Goal: Task Accomplishment & Management: Manage account settings

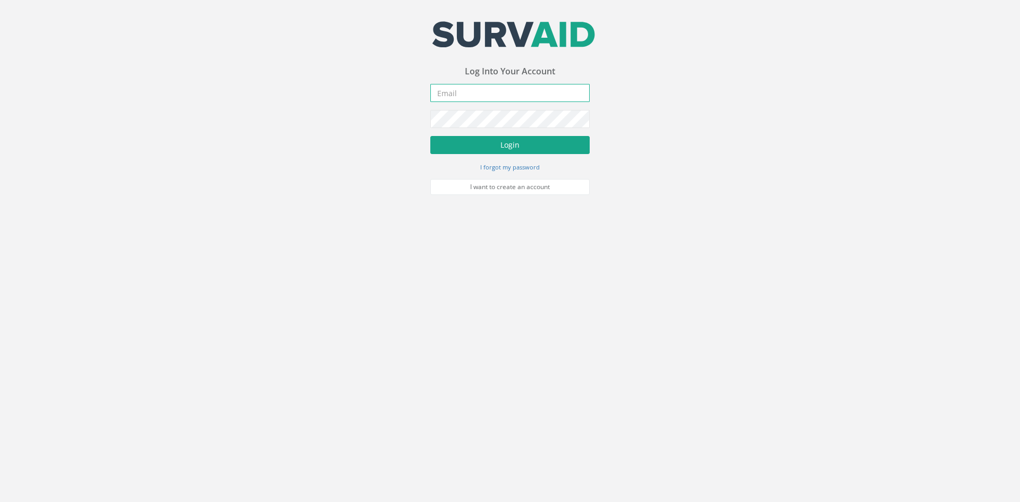
type input "[PERSON_NAME][EMAIL_ADDRESS][PERSON_NAME][DOMAIN_NAME]"
click at [463, 142] on button "Login" at bounding box center [509, 145] width 159 height 18
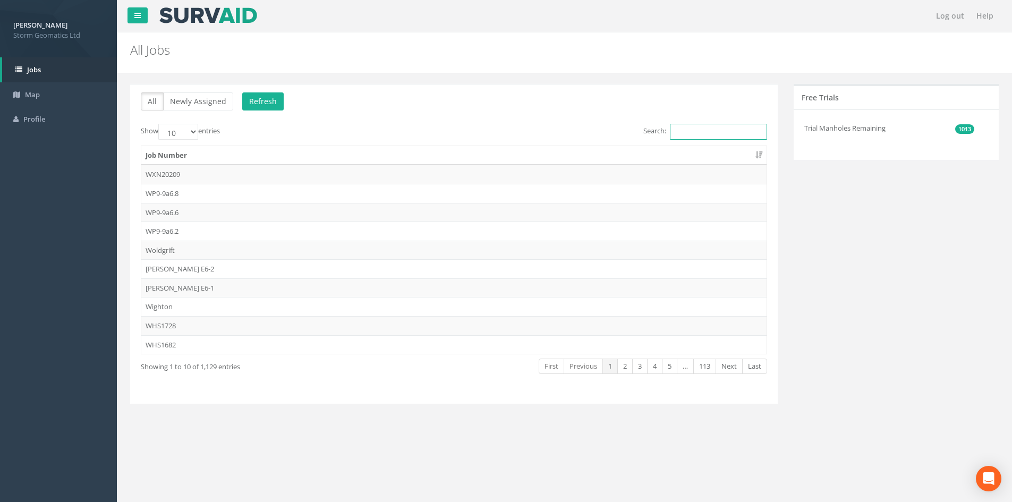
click at [688, 131] on input "Search:" at bounding box center [718, 132] width 97 height 16
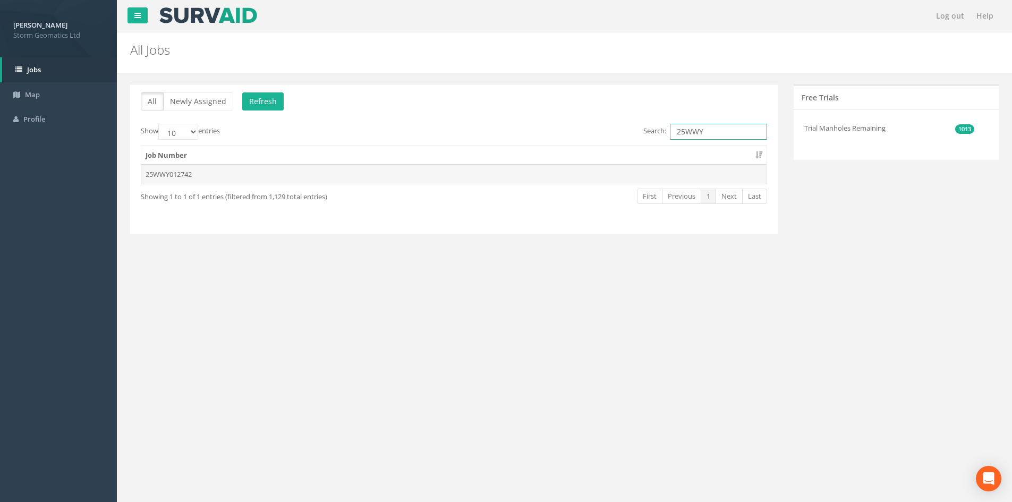
type input "25WWY"
click at [205, 174] on td "25WWY012742" at bounding box center [453, 174] width 625 height 19
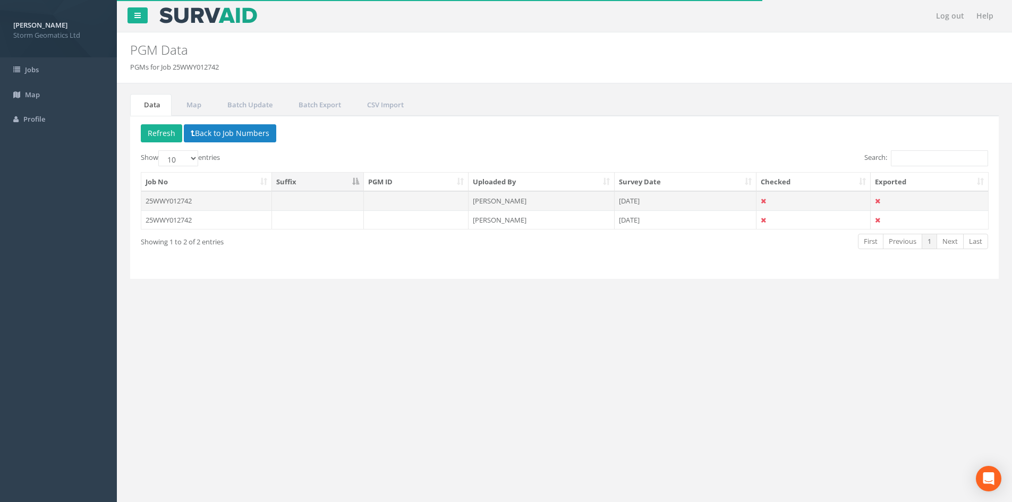
click at [226, 201] on td "25WWY012742" at bounding box center [206, 200] width 131 height 19
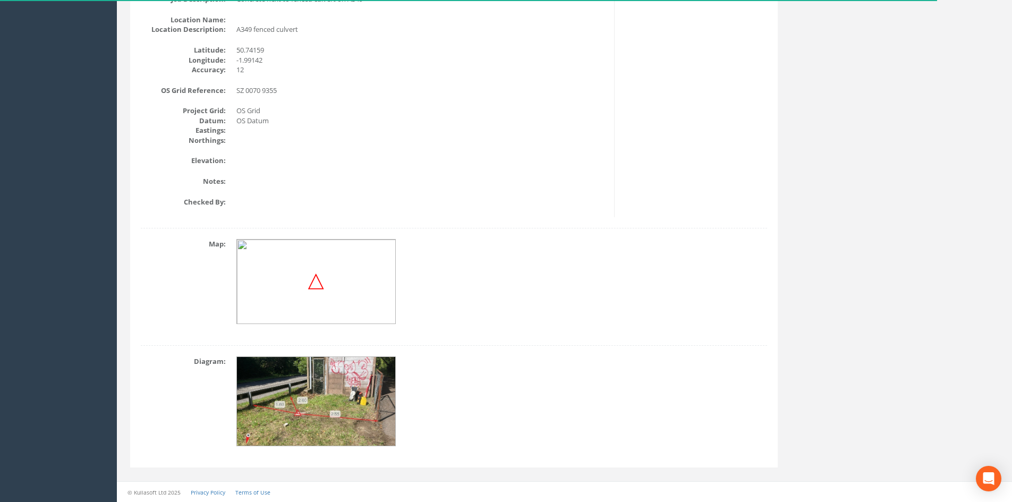
scroll to position [117, 0]
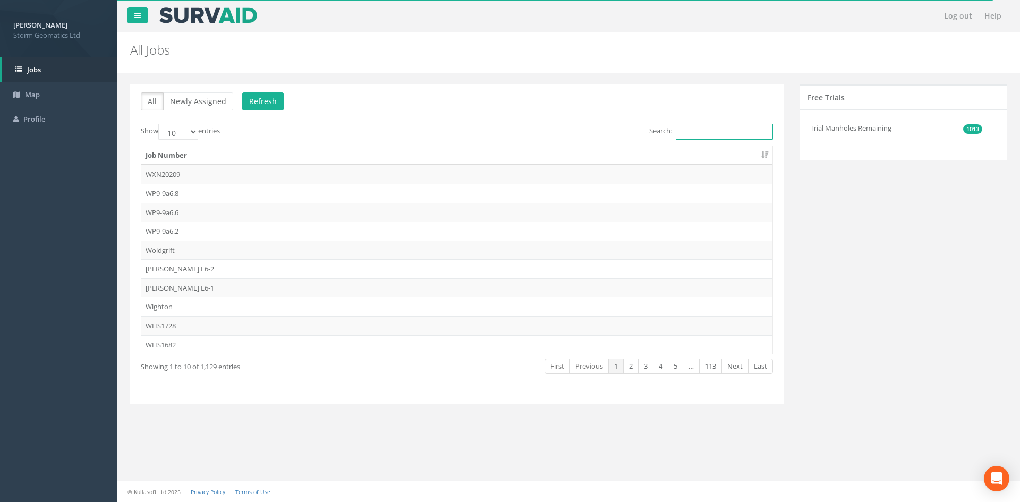
click at [746, 132] on input "Search:" at bounding box center [723, 132] width 97 height 16
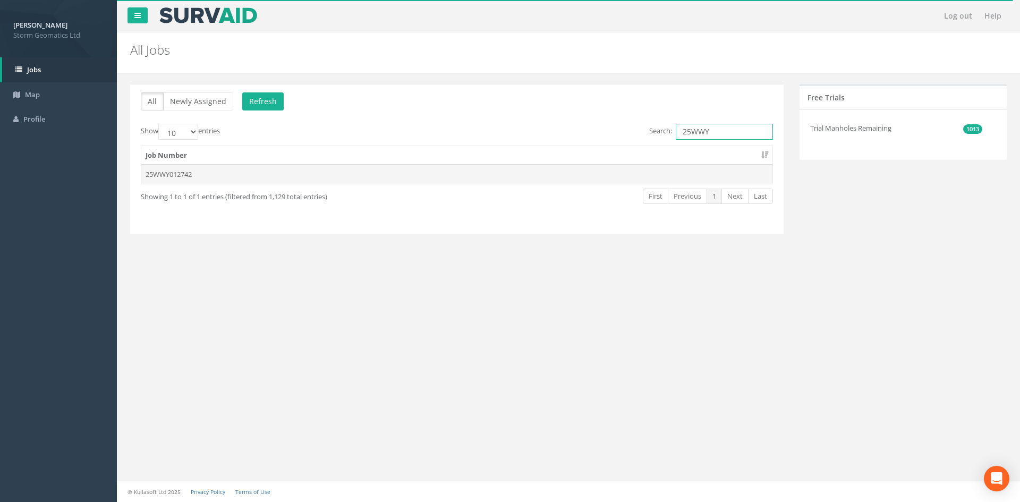
type input "25WWY"
click at [546, 181] on td "25WWY012742" at bounding box center [456, 174] width 631 height 19
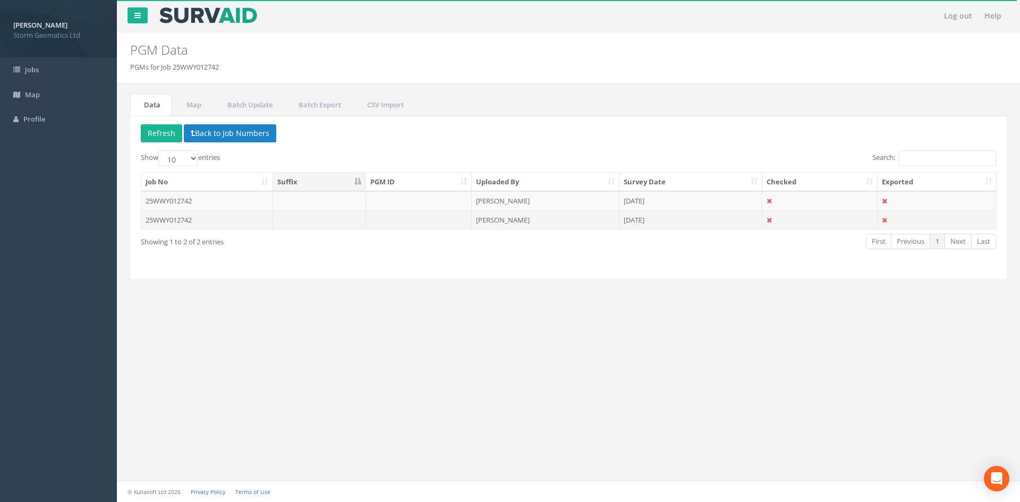
click at [203, 222] on td "25WWY012742" at bounding box center [207, 219] width 132 height 19
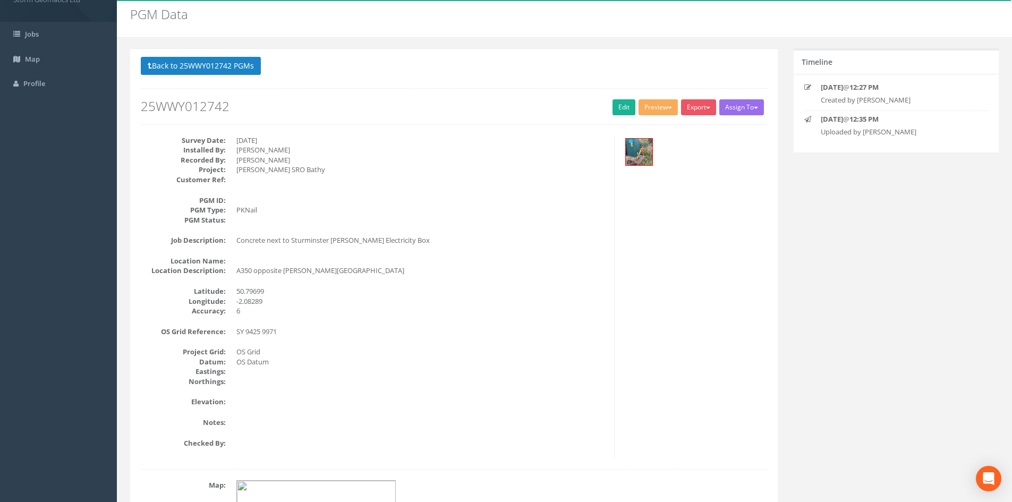
scroll to position [53, 0]
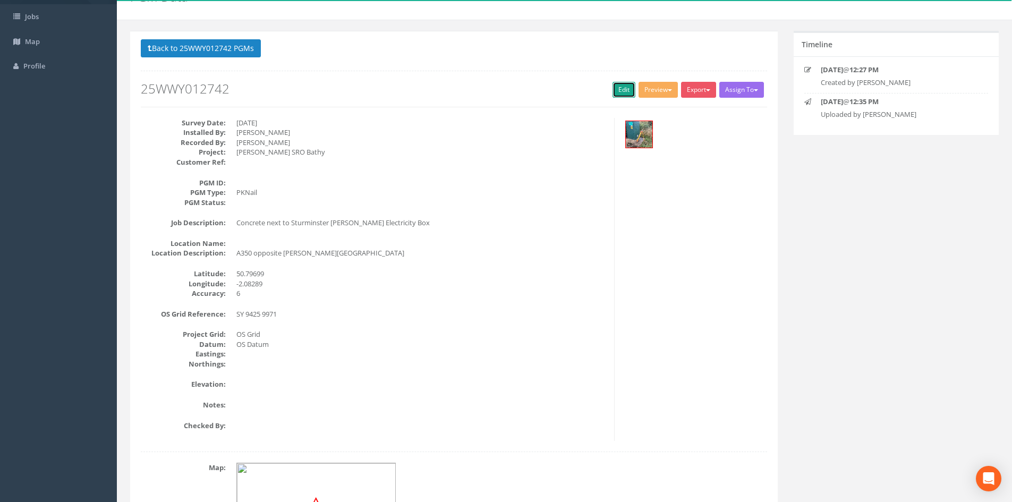
click at [614, 89] on link "Edit" at bounding box center [623, 90] width 23 height 16
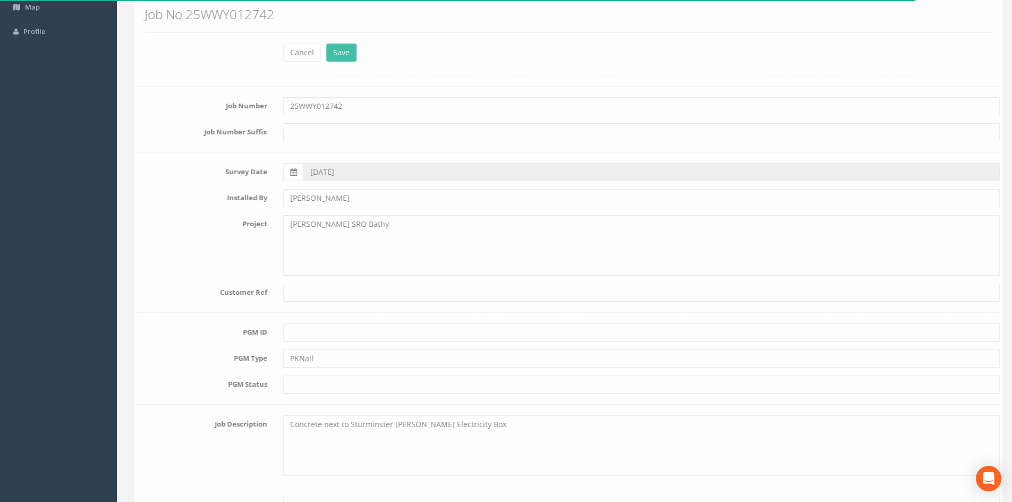
scroll to position [106, 0]
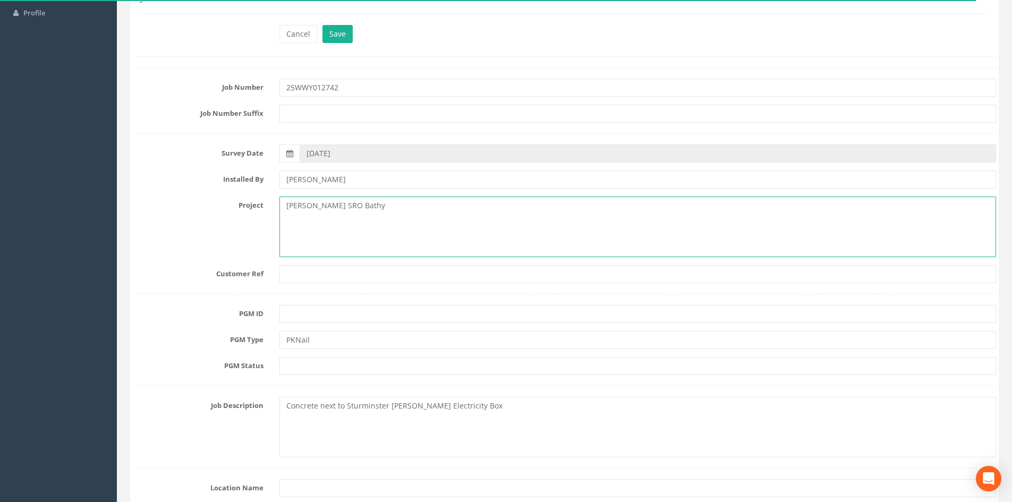
click at [368, 222] on textarea "Poole SRO Bathy" at bounding box center [637, 226] width 716 height 61
click at [354, 204] on textarea "Poole SRO Bathametric Survey" at bounding box center [637, 226] width 716 height 61
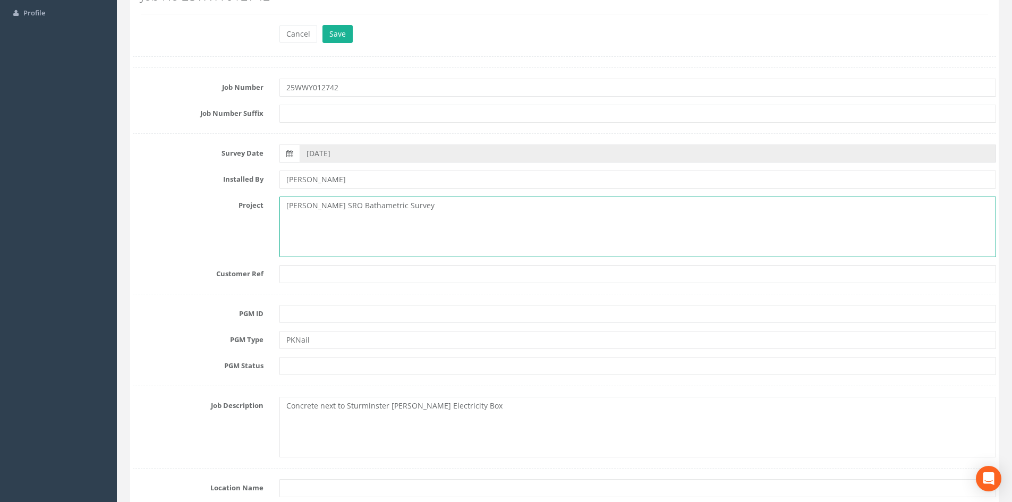
click at [354, 204] on textarea "Poole SRO Bathametric Survey" at bounding box center [637, 226] width 716 height 61
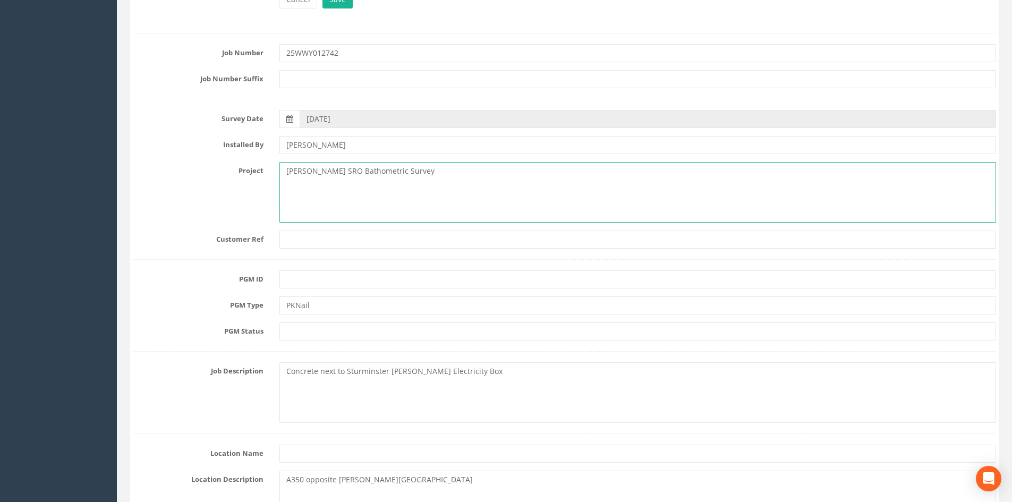
scroll to position [159, 0]
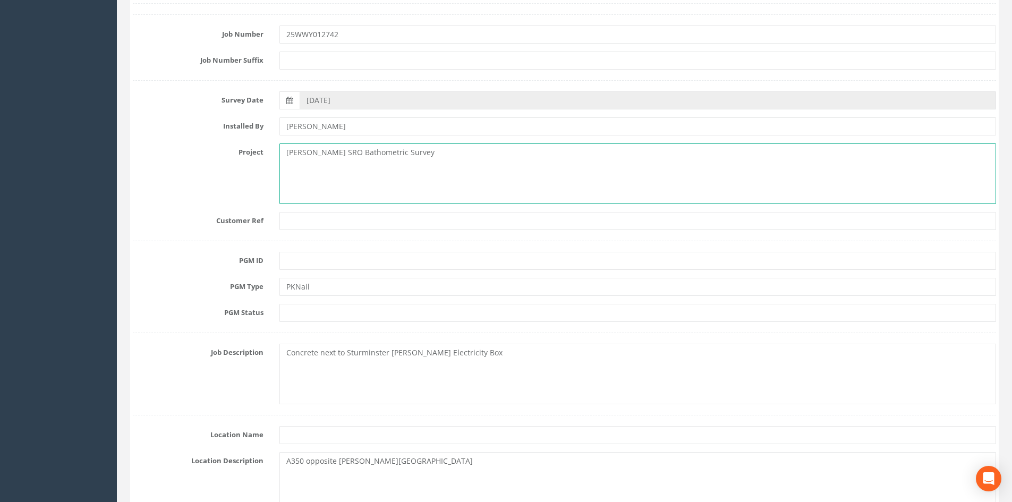
type textarea "Poole SRO Bathometric Survey"
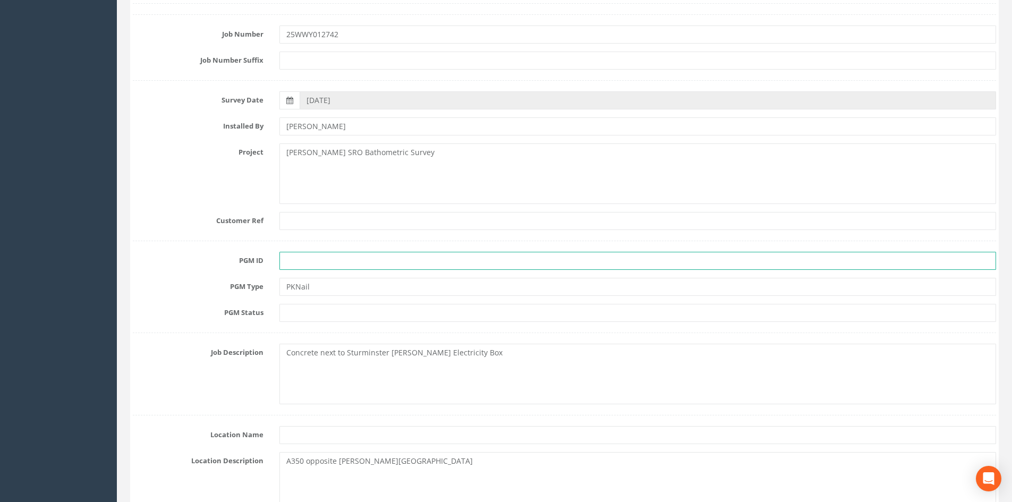
click at [313, 263] on input "text" at bounding box center [637, 261] width 716 height 18
type input "BLA E6-2"
click at [298, 286] on input "PKNail" at bounding box center [637, 287] width 716 height 18
click at [294, 285] on input "PKNail" at bounding box center [637, 287] width 716 height 18
type input "PK Nail"
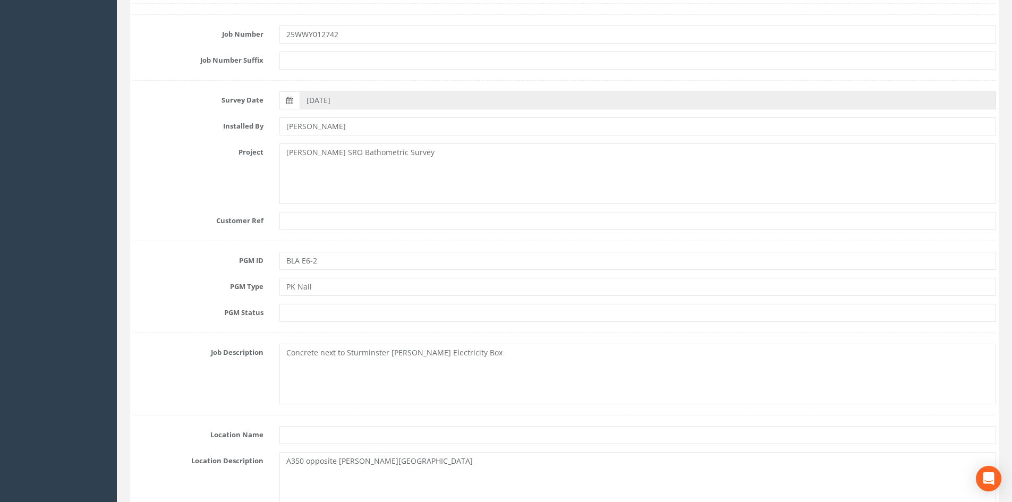
click at [299, 312] on input "text" at bounding box center [637, 313] width 716 height 18
type input "Primary"
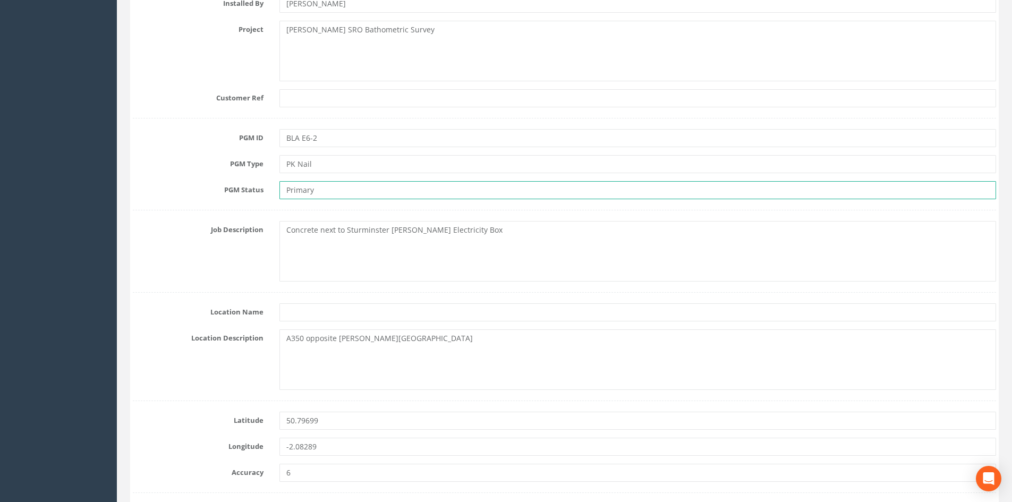
scroll to position [319, 0]
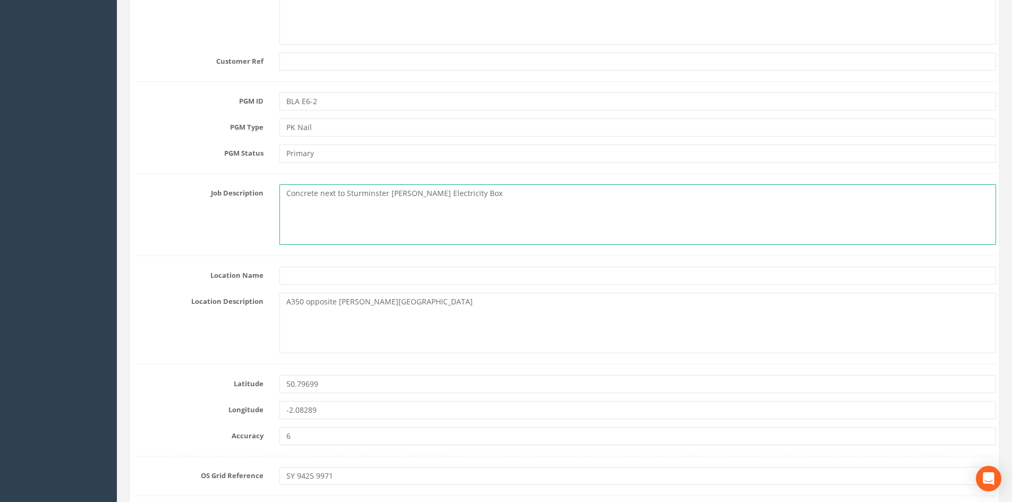
click at [286, 193] on textarea "Concrete next to Sturminster Marshall Electricity Box" at bounding box center [637, 214] width 716 height 61
click at [287, 193] on textarea "Concrete next to Sturminster Marshall Electricity Box" at bounding box center [637, 214] width 716 height 61
click at [363, 229] on textarea "PK Nail in concrete next to Sturminster Marshall Electricity Box" at bounding box center [637, 214] width 716 height 61
type textarea "PK Nail in concrete next to Sturminster Marshall Electricity Box"
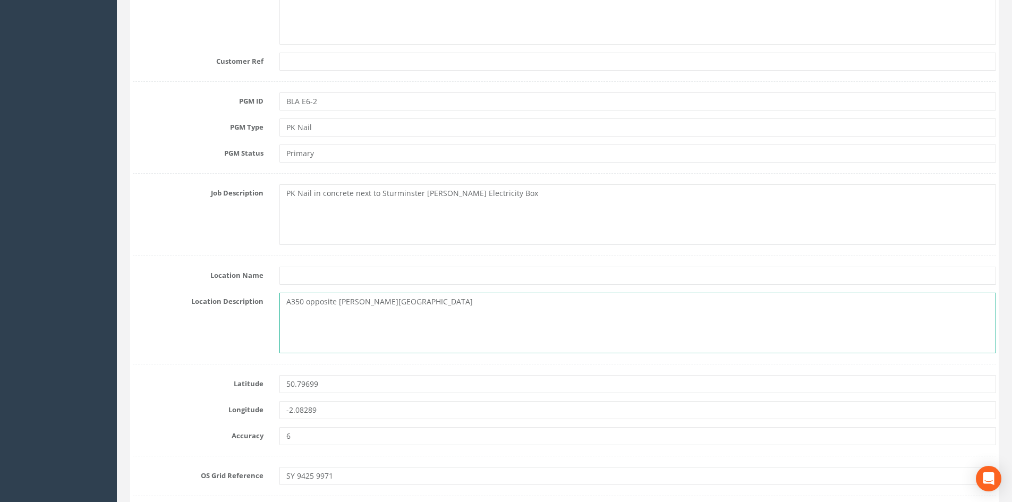
click at [409, 306] on textarea "A350 opposite Newton Road" at bounding box center [637, 323] width 716 height 61
paste textarea "Sturminster Marshall, Dorset, England, BH21 4AN"
drag, startPoint x: 383, startPoint y: 300, endPoint x: 284, endPoint y: 302, distance: 99.8
click at [284, 302] on textarea "A350 opposite Newton RoadSturminster Marshall, Dorset, England, BH21 4AN" at bounding box center [637, 323] width 716 height 61
type textarea "A350 opposite Newton RoadSturminster Marshall, Dorset, England, BH21 4AN"
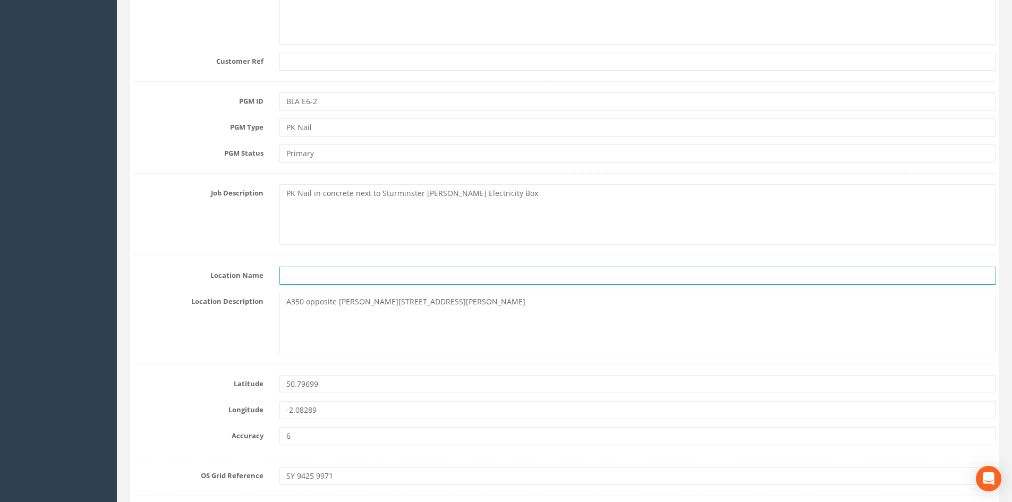
click at [297, 276] on input "text" at bounding box center [637, 276] width 716 height 18
paste input "A350 opposite Newton Road"
type input "A350 opposite Newton Road"
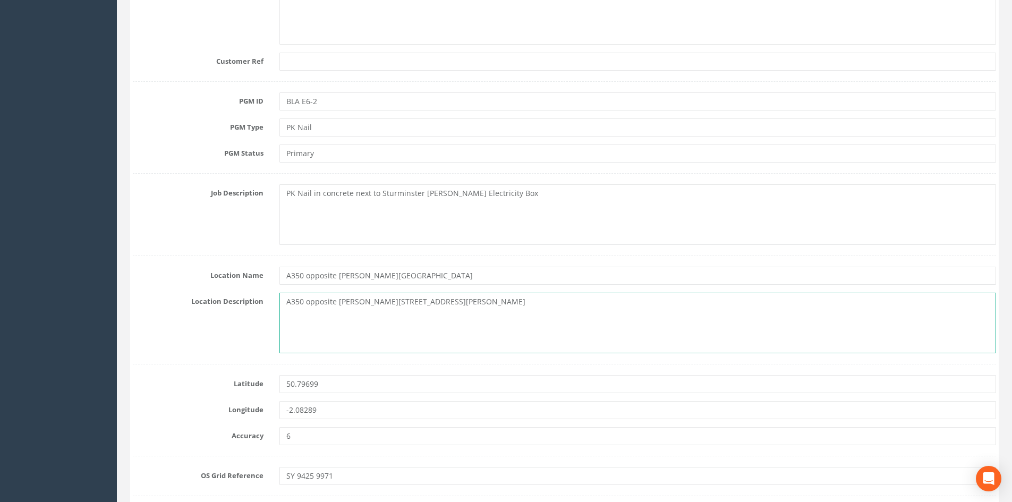
drag, startPoint x: 383, startPoint y: 301, endPoint x: 261, endPoint y: 304, distance: 121.6
click at [261, 304] on div "Location Description A350 opposite Newton RoadSturminster Marshall, Dorset, Eng…" at bounding box center [564, 323] width 879 height 61
click at [284, 304] on textarea "Sturminster Marshall, Dorset, England, BH21 4AN" at bounding box center [637, 323] width 716 height 61
paste textarea "Blandford Road"
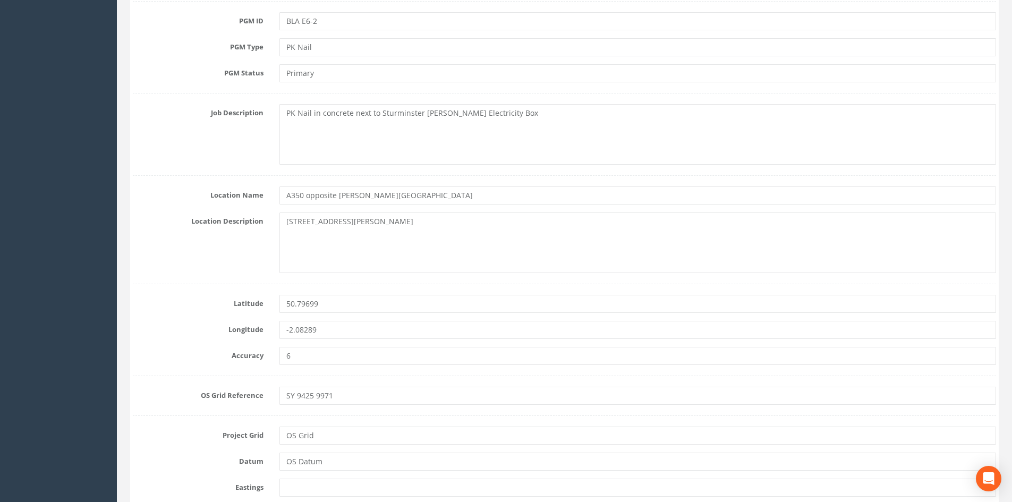
scroll to position [425, 0]
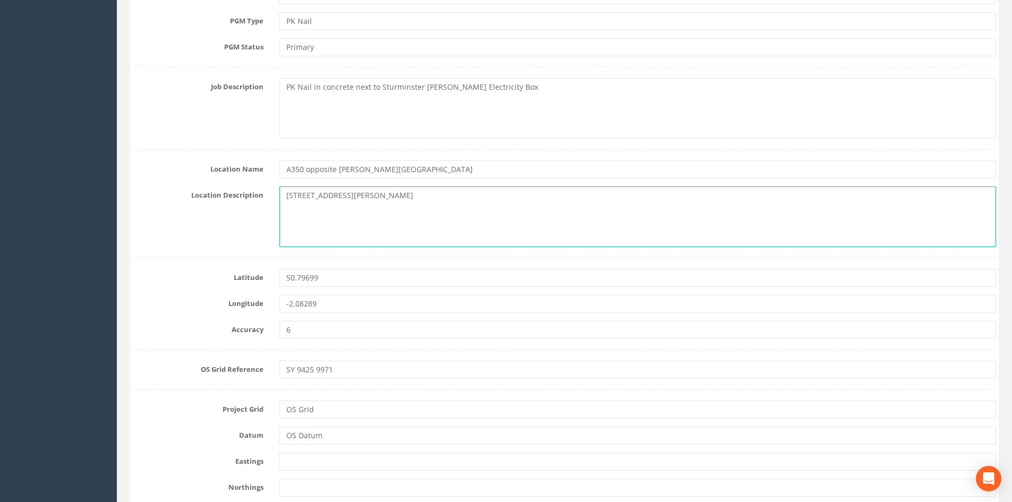
click at [340, 197] on textarea "Blandford Road, Sturminster Marshall, Dorset, England, BH21 4AN" at bounding box center [637, 216] width 716 height 61
click at [343, 195] on textarea "Blandford Road, Sturminster Marshall, Dorset, England, BH21 4AN" at bounding box center [637, 216] width 716 height 61
click at [360, 204] on textarea "Blandford Road, Sturminster Marshall, Dorset, England, BH21 4AN" at bounding box center [637, 216] width 716 height 61
drag, startPoint x: 341, startPoint y: 216, endPoint x: 312, endPoint y: 217, distance: 29.2
click at [312, 217] on textarea "Blandford Road, Sturminster Marshall, Dorset, England, BH21 4AN" at bounding box center [637, 216] width 716 height 61
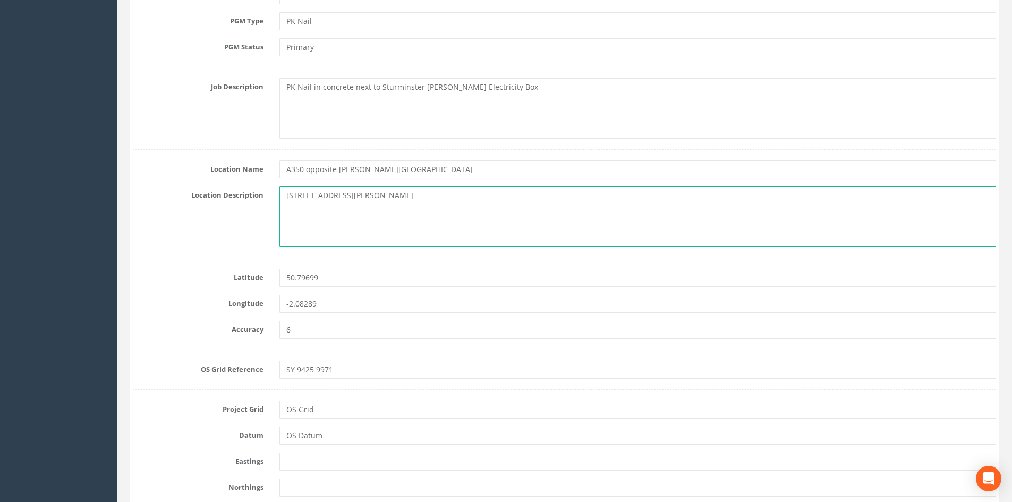
click at [345, 219] on textarea "Blandford Road, Sturminster Marshall, Dorset, BH21 4AN" at bounding box center [637, 216] width 716 height 61
type textarea "Blandford Road, Sturminster Marshall, Dorset, BH21 4AN"
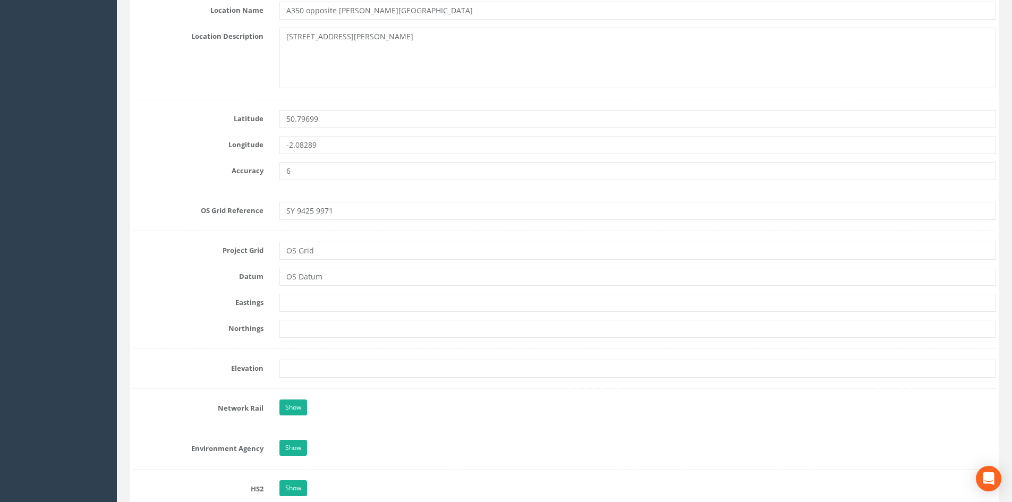
scroll to position [584, 0]
click at [312, 302] on input "text" at bounding box center [637, 302] width 716 height 18
click at [301, 304] on input "text" at bounding box center [637, 302] width 716 height 18
paste input "394254.385"
type input "394254.385"
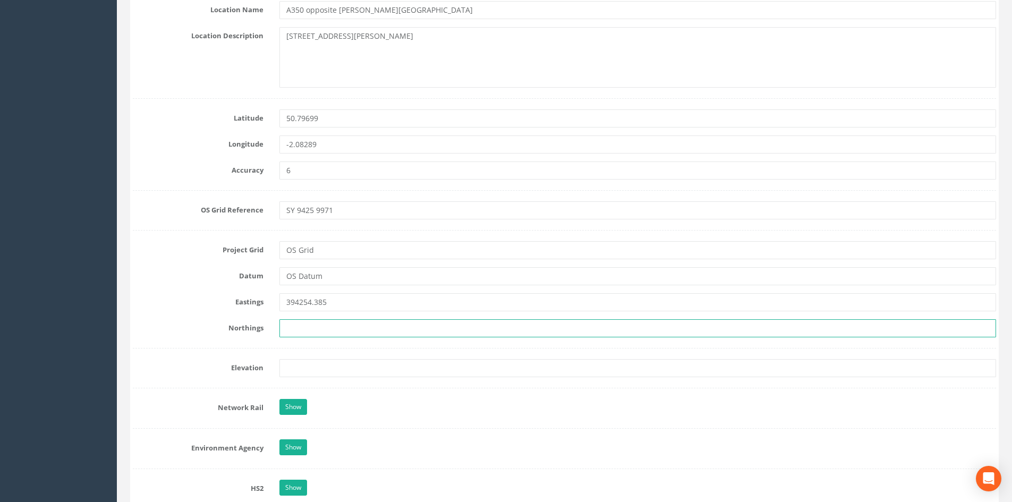
click at [299, 330] on input "text" at bounding box center [637, 328] width 716 height 18
paste input "99716.791"
type input "99716.791"
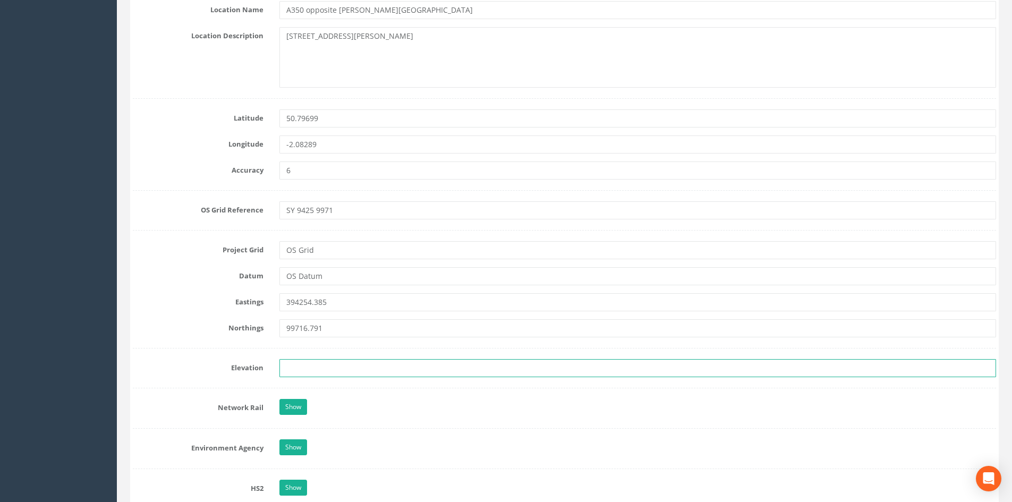
click at [307, 359] on input "text" at bounding box center [637, 368] width 716 height 18
type input "25.872"
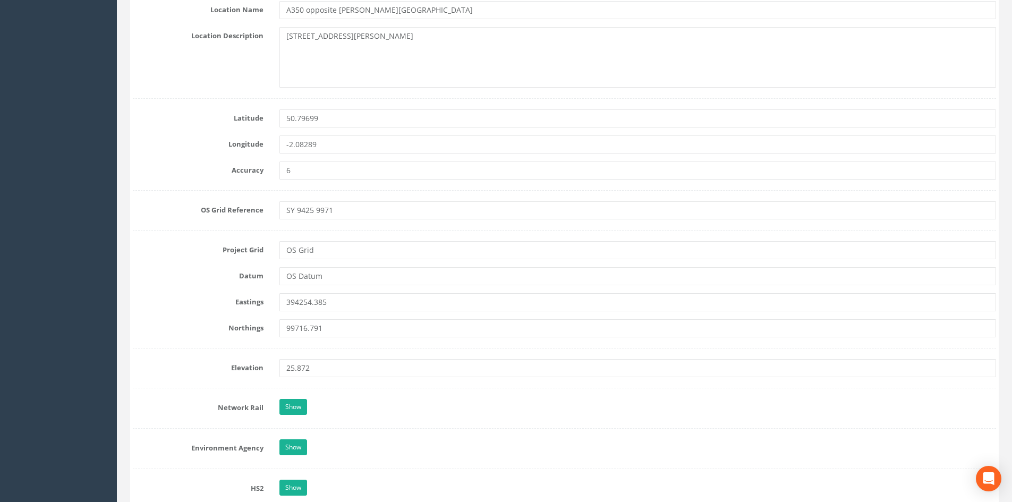
click at [393, 406] on div "Show" at bounding box center [637, 408] width 732 height 19
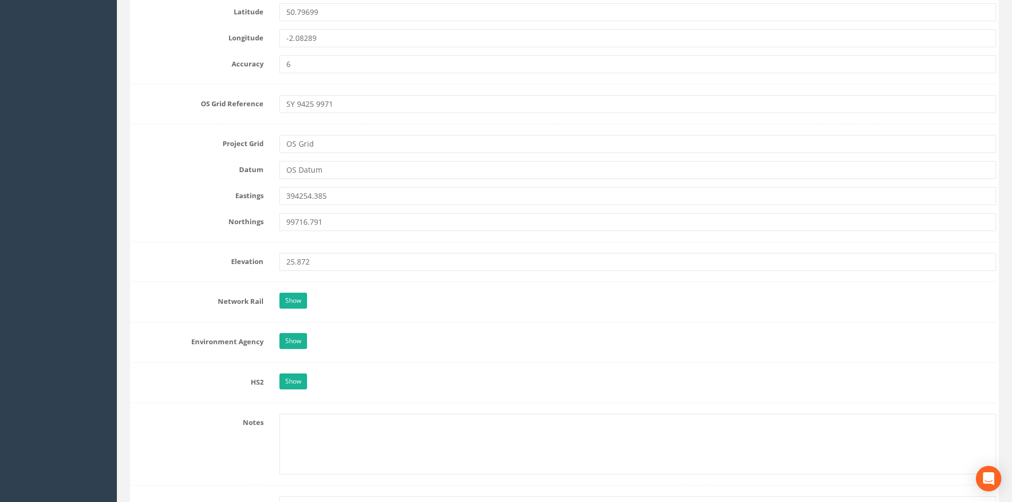
scroll to position [743, 0]
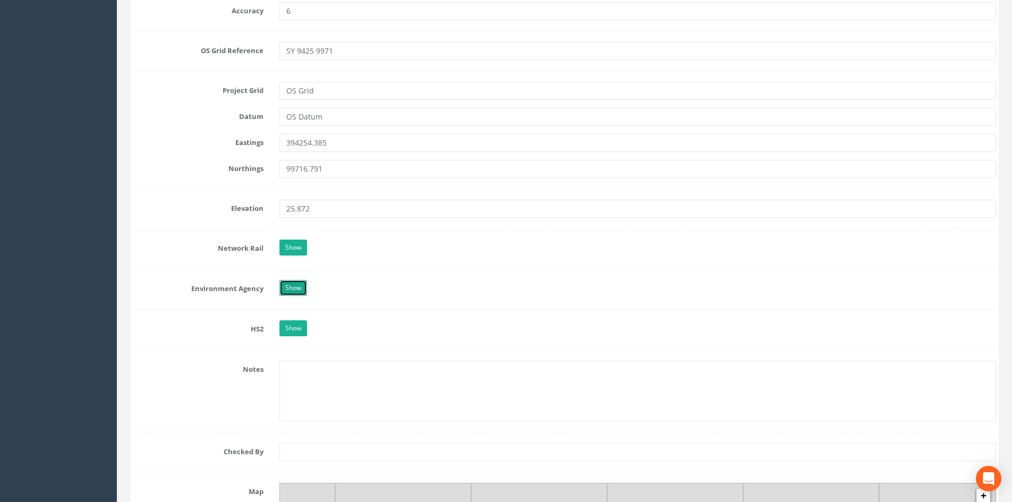
click at [299, 293] on link "Show" at bounding box center [293, 288] width 28 height 16
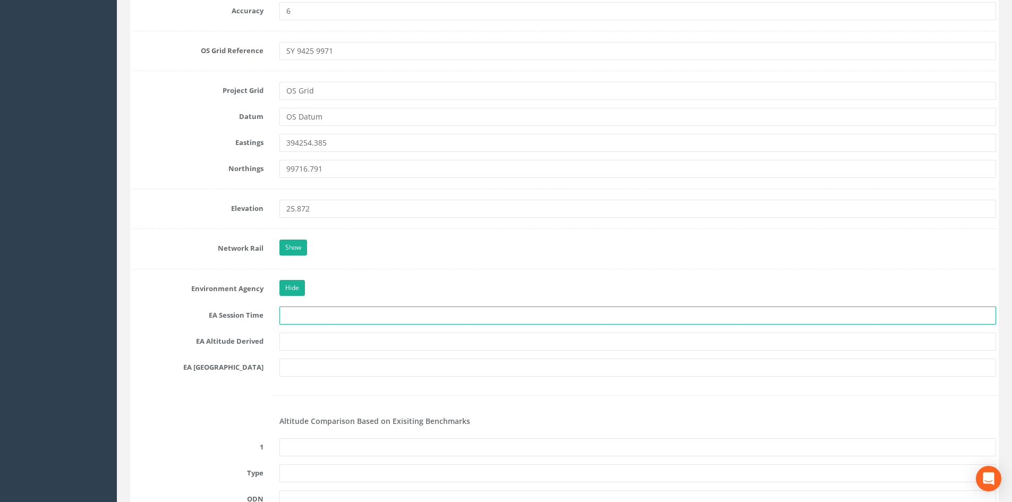
click at [317, 309] on input "text" at bounding box center [637, 315] width 716 height 18
type input "2 x 3 minutes"
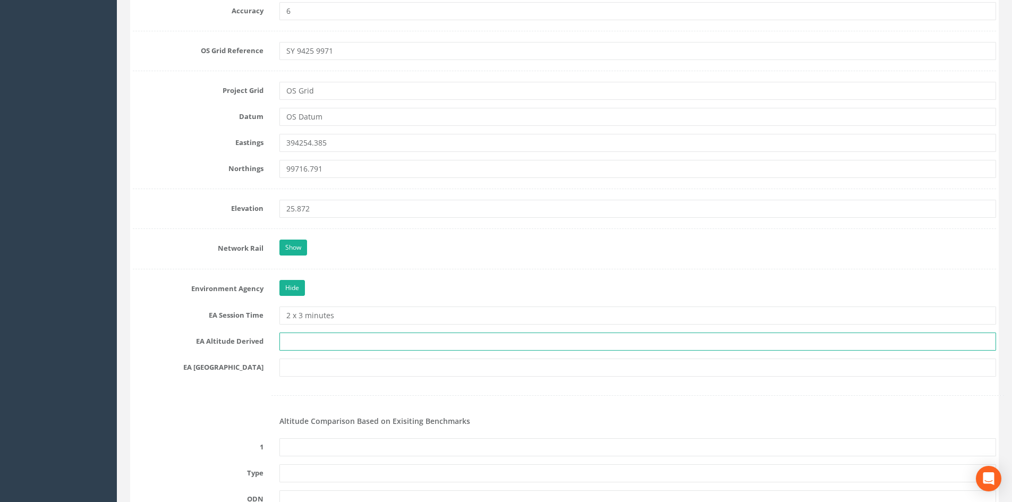
click at [318, 338] on input "text" at bounding box center [637, 341] width 716 height 18
type input "Trimble VRS/ Best fit Levelling"
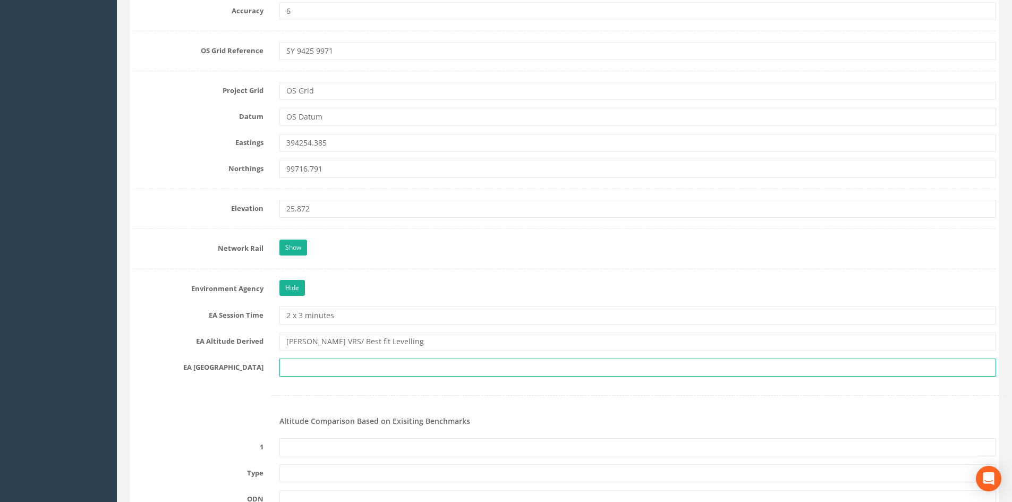
click at [329, 369] on input "text" at bounding box center [637, 367] width 716 height 18
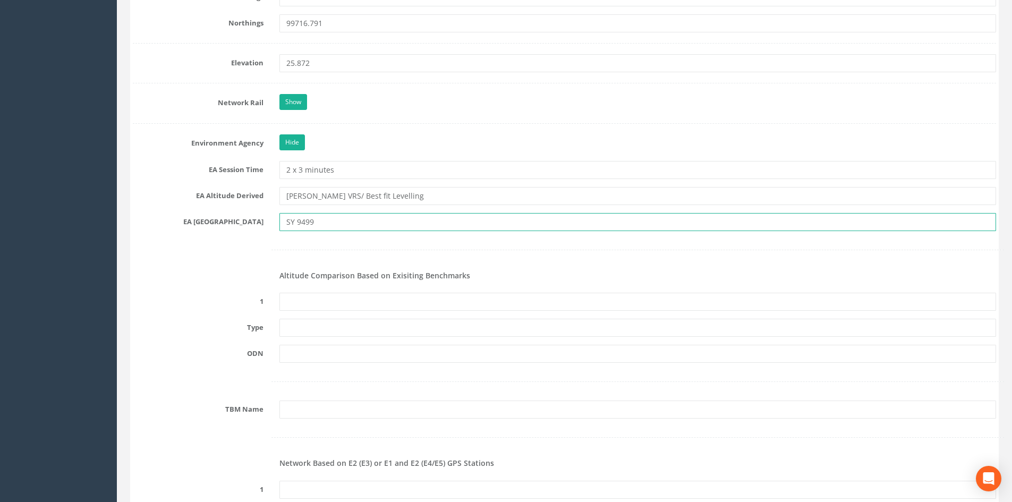
scroll to position [903, 0]
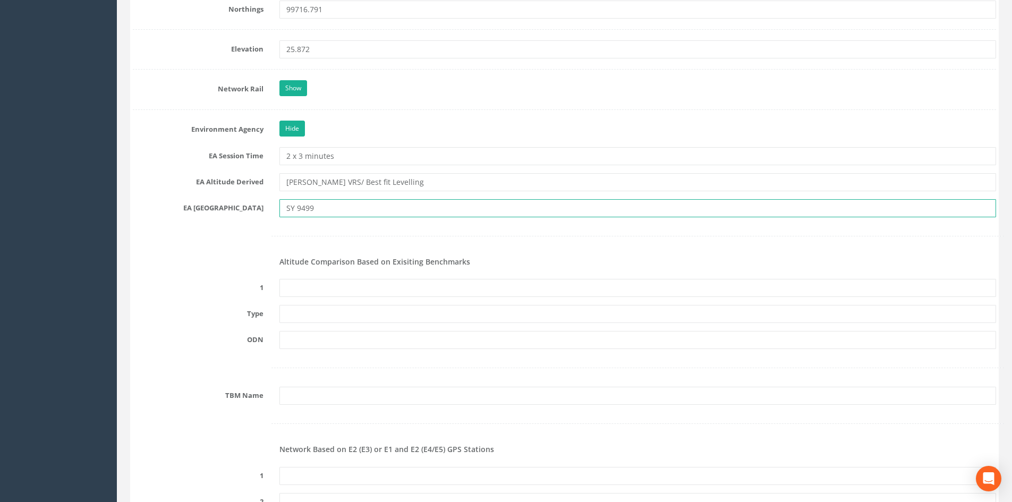
type input "SY 9499"
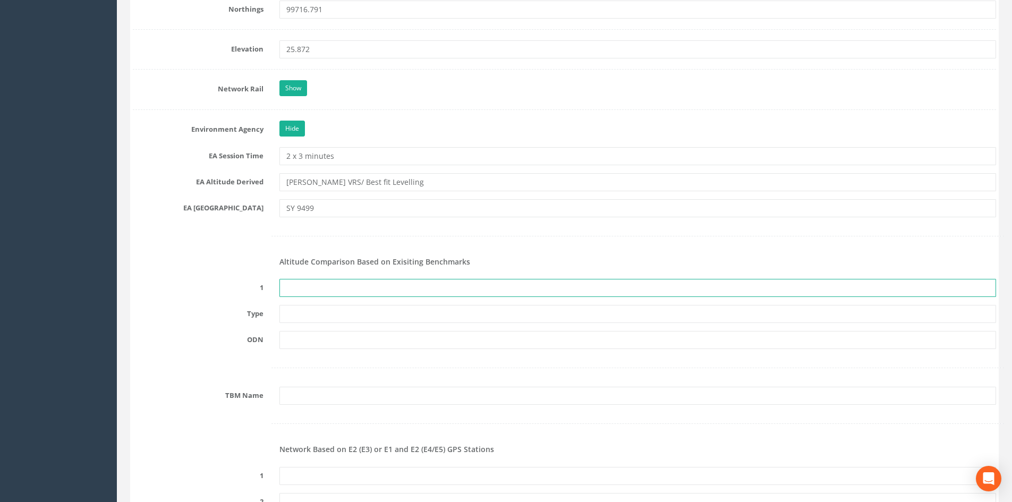
click at [320, 290] on input "text" at bounding box center [637, 288] width 716 height 18
type input "None Recovered"
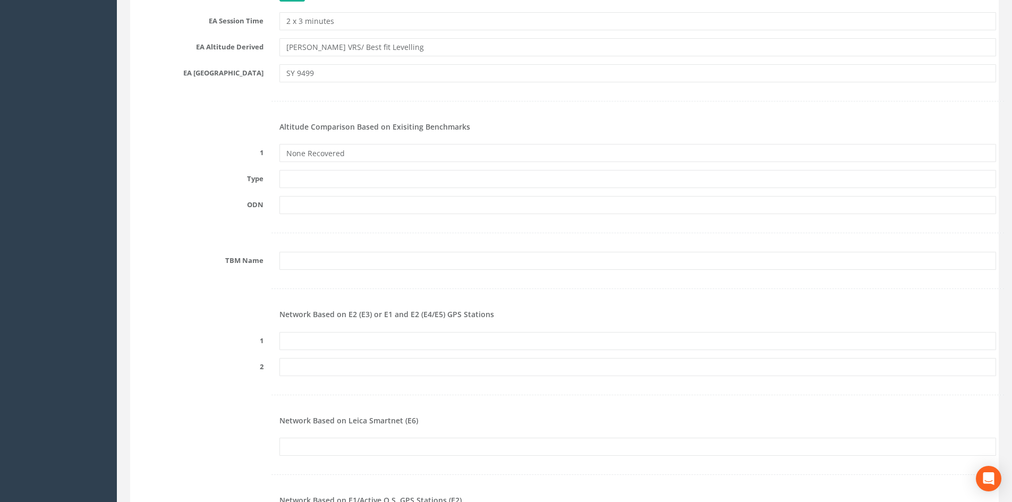
scroll to position [1062, 0]
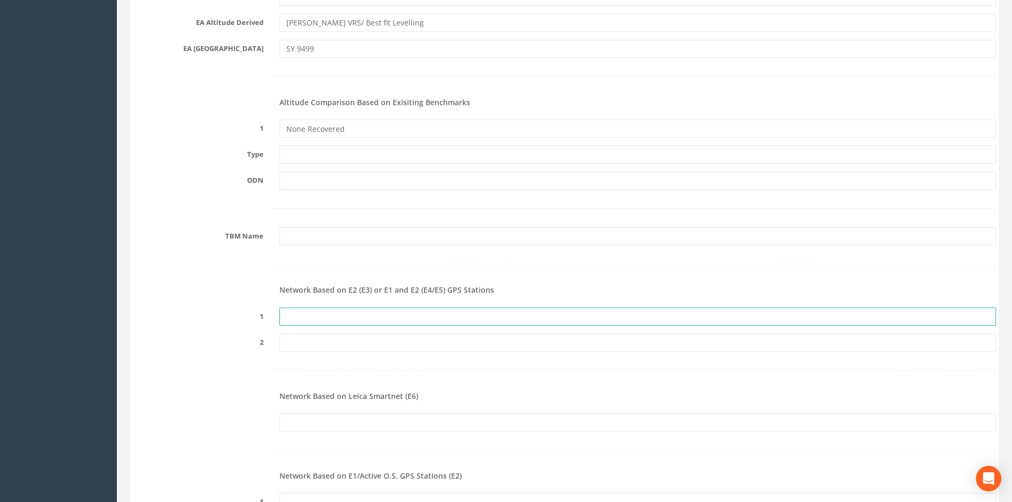
click at [333, 321] on input "text" at bounding box center [637, 316] width 716 height 18
paste input "PRS532181357497"
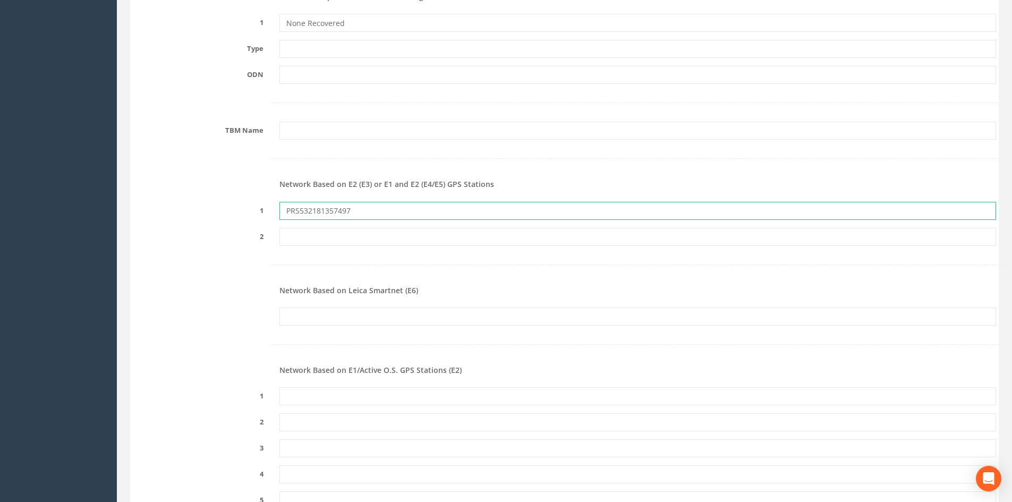
scroll to position [1168, 0]
type input "PRS532181357497"
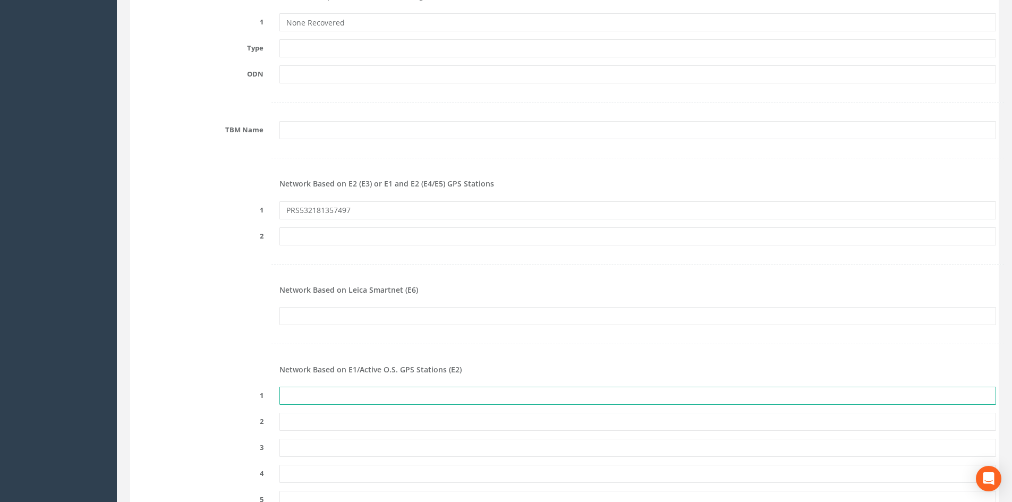
click at [380, 399] on input "text" at bounding box center [637, 396] width 716 height 18
paste input "PRS532181357497"
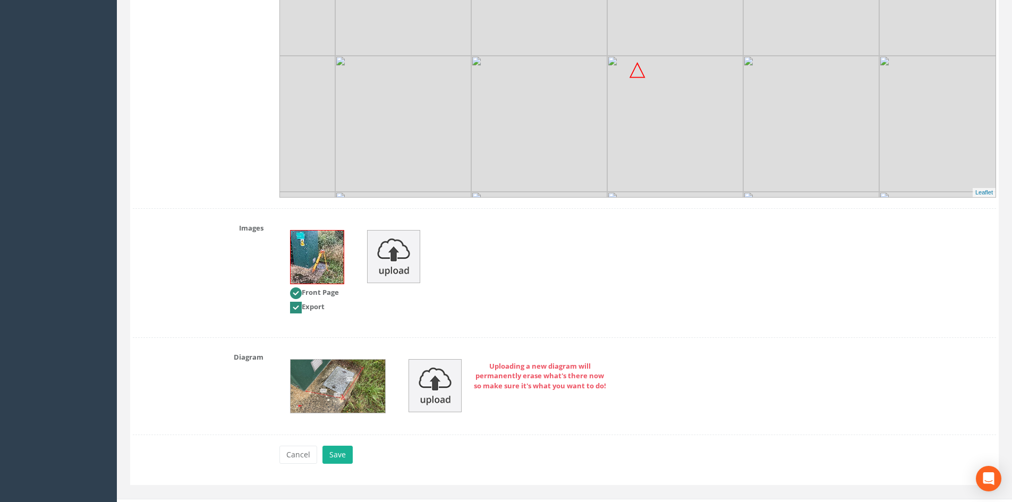
scroll to position [2068, 0]
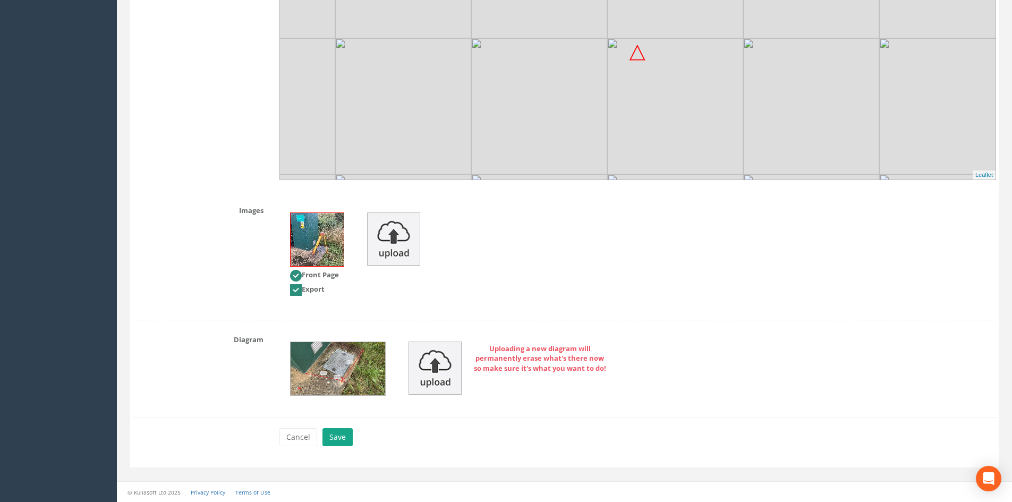
type input "PRS532181357497"
click at [349, 435] on button "Save" at bounding box center [337, 437] width 30 height 18
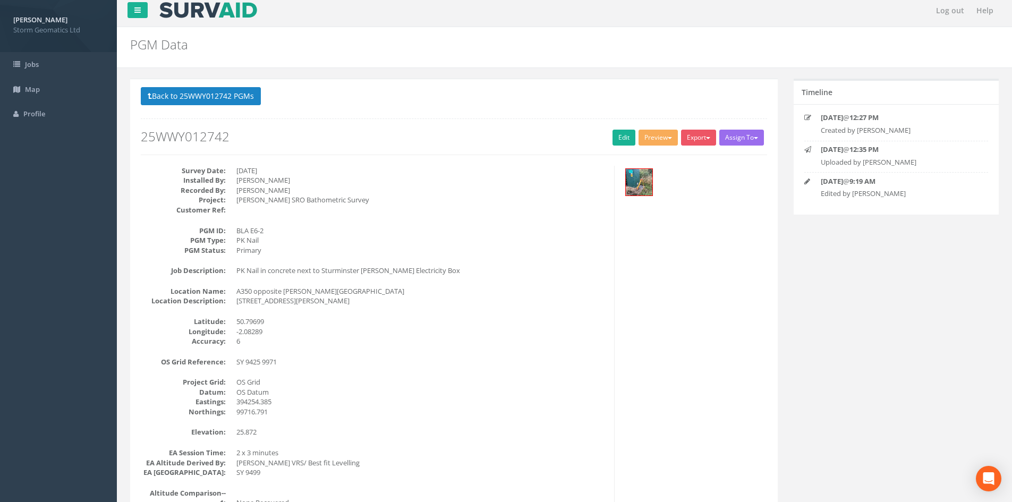
scroll to position [0, 0]
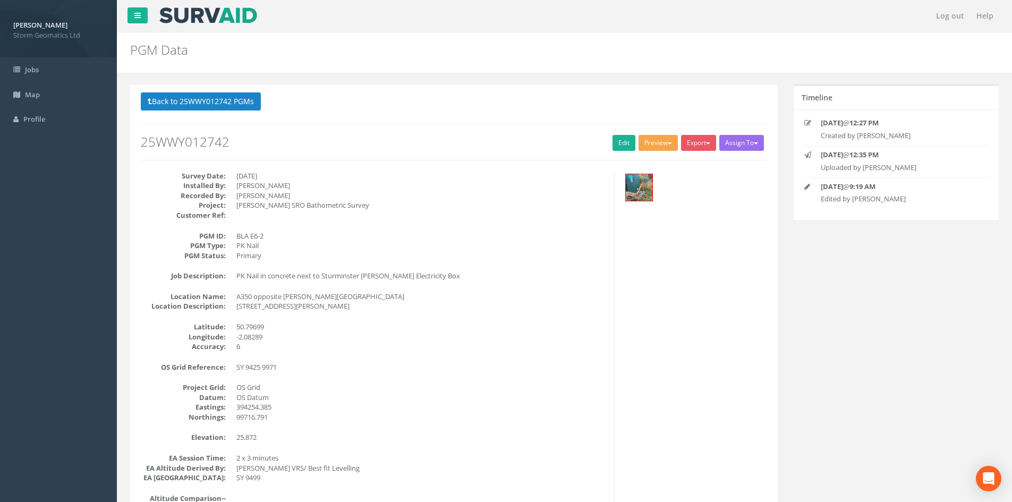
click at [662, 147] on button "Preview" at bounding box center [657, 143] width 39 height 16
click at [629, 169] on link "Storm Geomatics" at bounding box center [636, 165] width 83 height 16
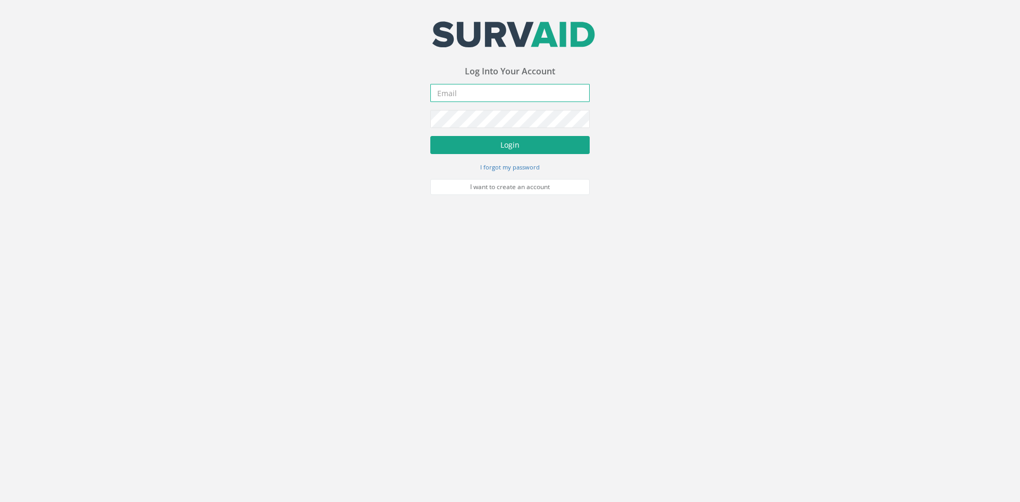
type input "[PERSON_NAME][EMAIL_ADDRESS][PERSON_NAME][DOMAIN_NAME]"
click at [465, 139] on button "Login" at bounding box center [509, 145] width 159 height 18
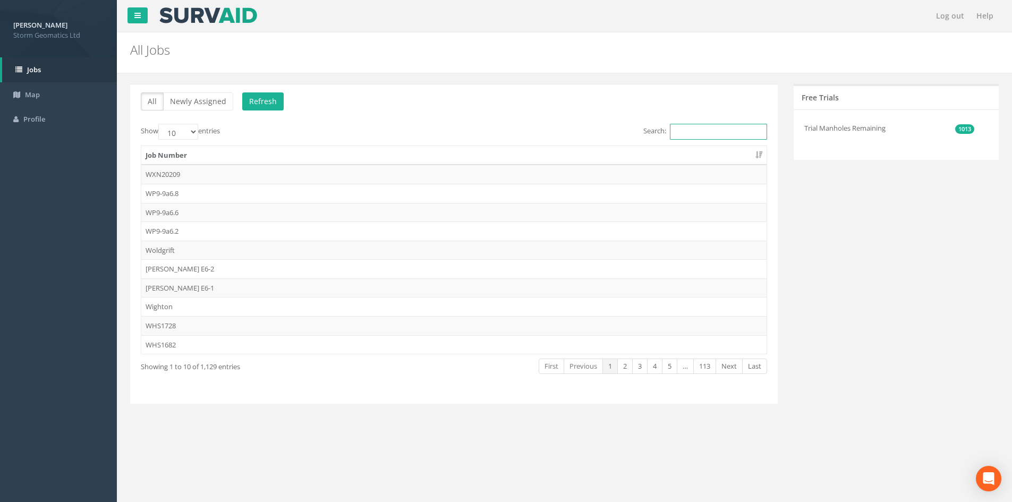
click at [707, 138] on input "Search:" at bounding box center [718, 132] width 97 height 16
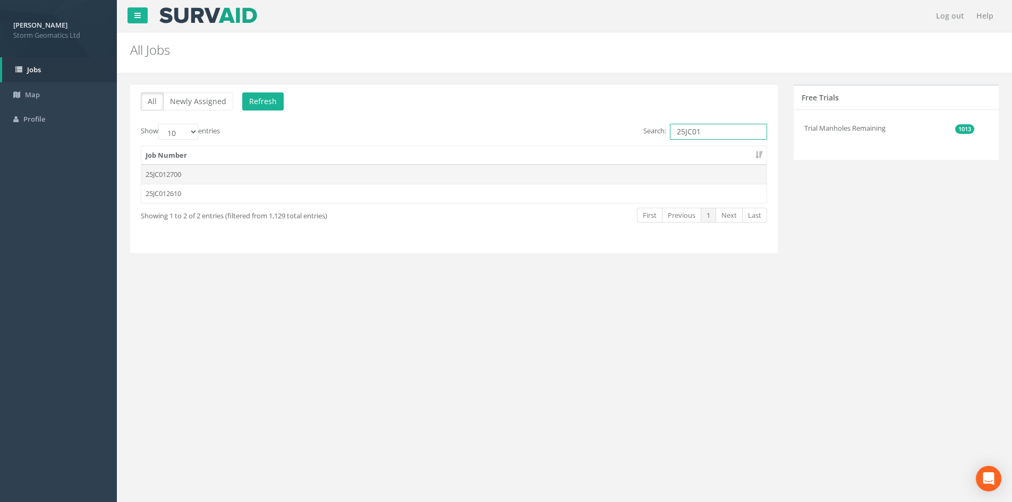
type input "25JC01"
click at [323, 170] on td "25JC012700" at bounding box center [453, 174] width 625 height 19
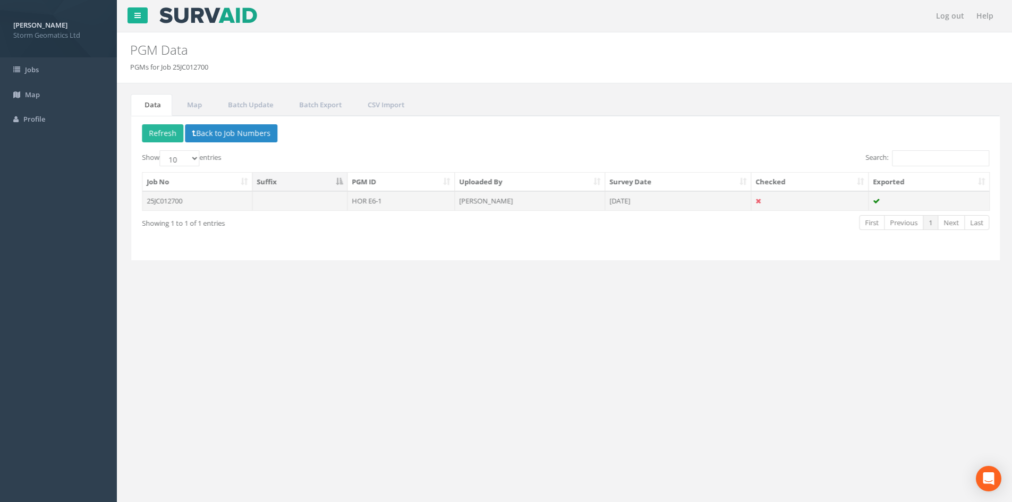
click at [208, 200] on td "25JC012700" at bounding box center [196, 200] width 110 height 19
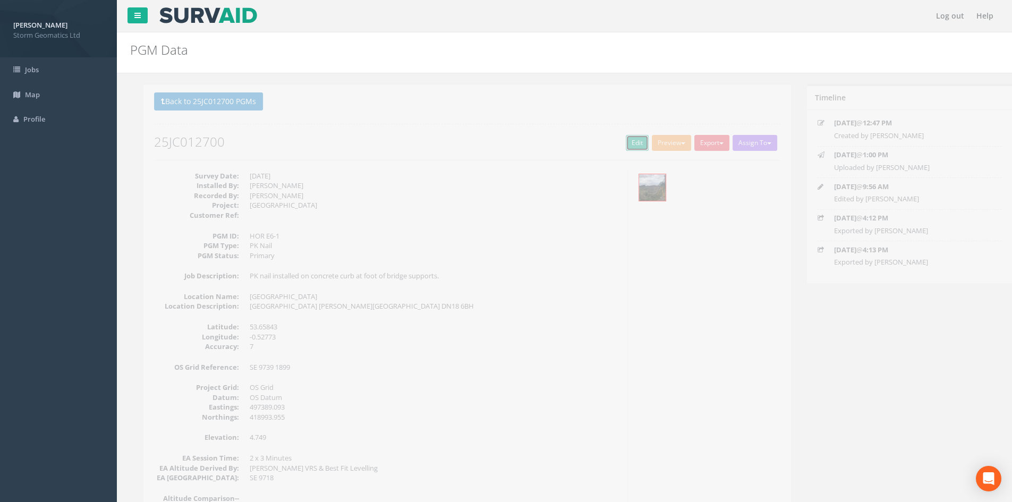
click at [623, 144] on link "Edit" at bounding box center [623, 143] width 23 height 16
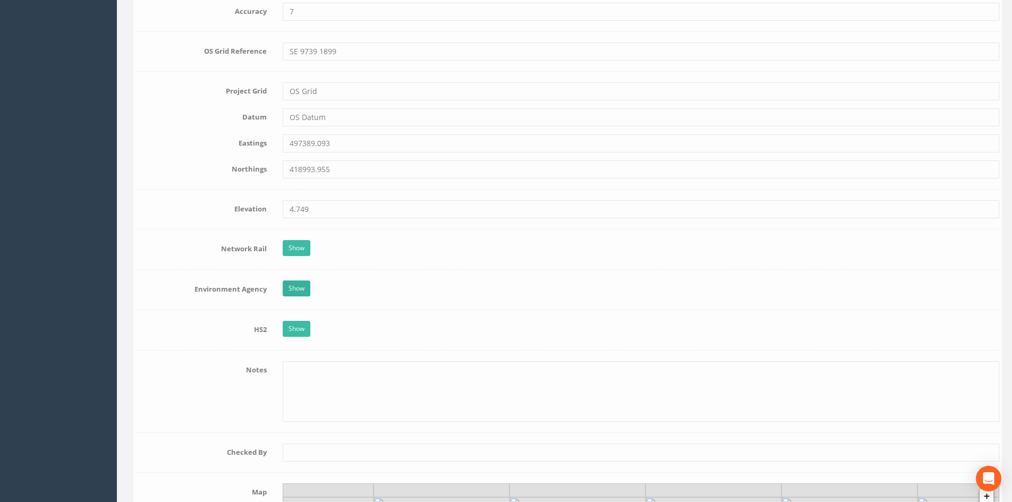
scroll to position [743, 0]
click at [295, 251] on link "Show" at bounding box center [293, 247] width 28 height 16
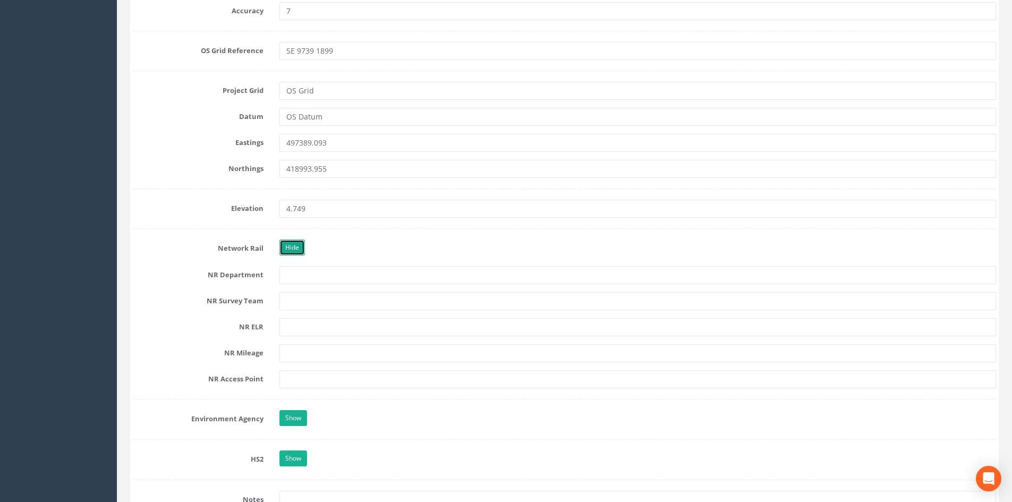
click at [295, 251] on link "Hide" at bounding box center [291, 247] width 25 height 16
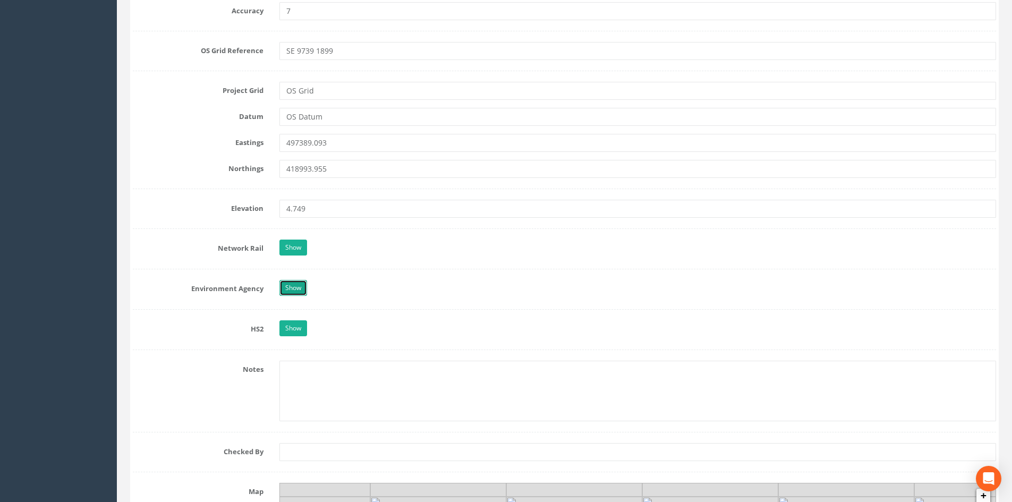
click at [292, 284] on link "Show" at bounding box center [293, 288] width 28 height 16
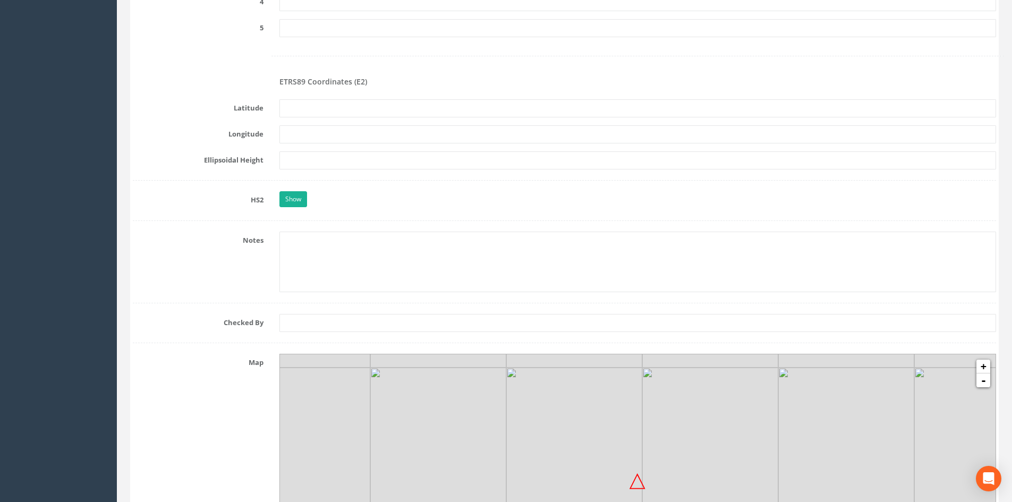
scroll to position [1699, 0]
